Goal: Task Accomplishment & Management: Complete application form

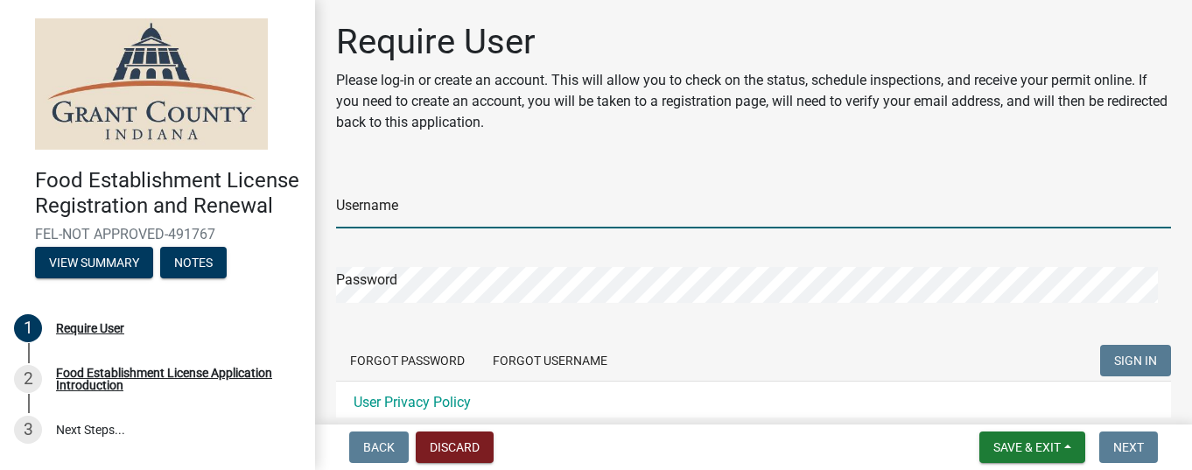
type input "paynesresstaurant"
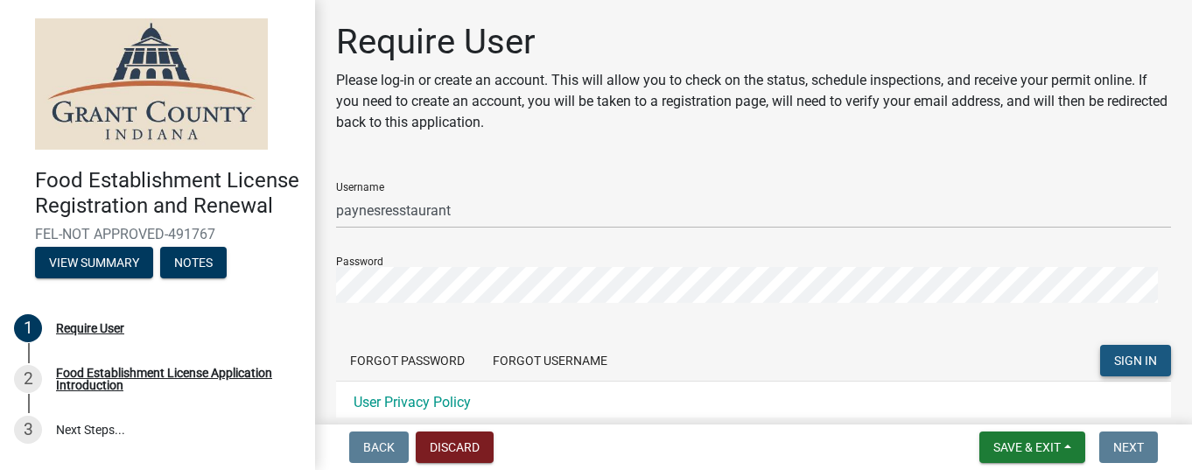
click at [1122, 354] on span "SIGN IN" at bounding box center [1136, 361] width 43 height 14
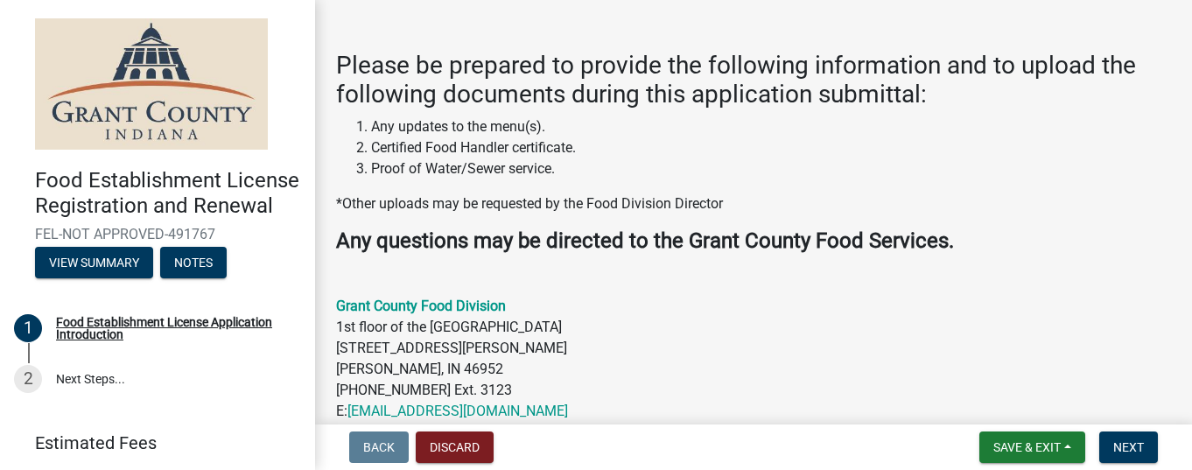
scroll to position [400, 0]
